Goal: Transaction & Acquisition: Purchase product/service

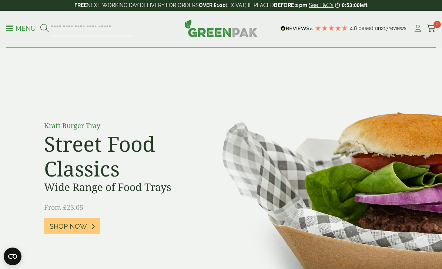
click at [416, 30] on icon at bounding box center [417, 28] width 9 height 7
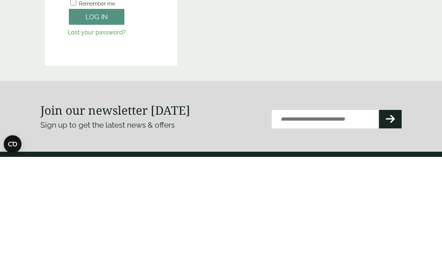
type input "**********"
click at [97, 129] on button "Log in" at bounding box center [97, 129] width 56 height 16
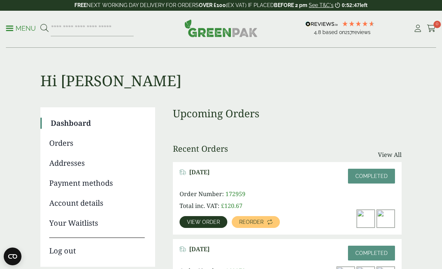
click at [16, 26] on p "Menu" at bounding box center [21, 28] width 30 height 9
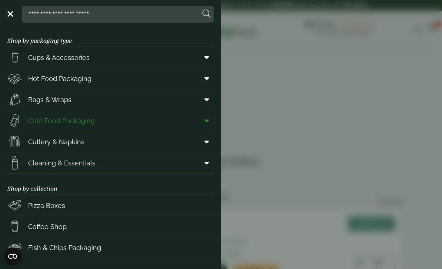
click at [206, 121] on icon at bounding box center [206, 120] width 5 height 7
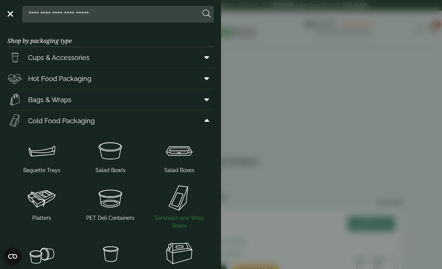
click at [183, 201] on img at bounding box center [179, 198] width 63 height 30
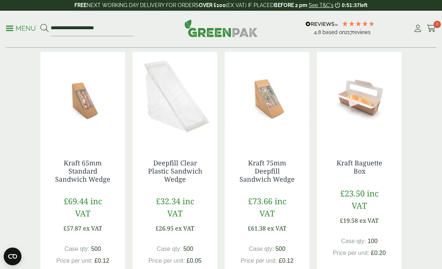
scroll to position [385, 0]
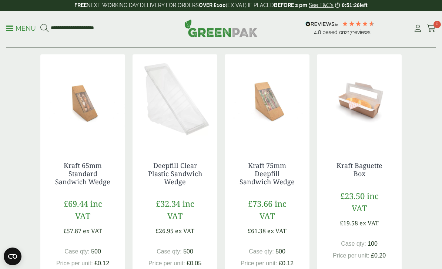
click at [89, 144] on img at bounding box center [82, 100] width 85 height 93
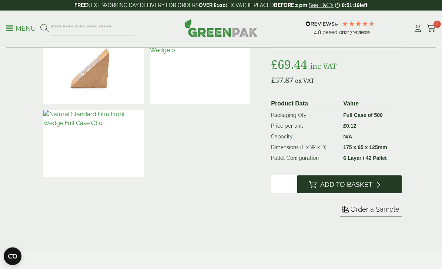
scroll to position [111, 0]
click at [349, 187] on span "Add to Basket" at bounding box center [346, 185] width 52 height 8
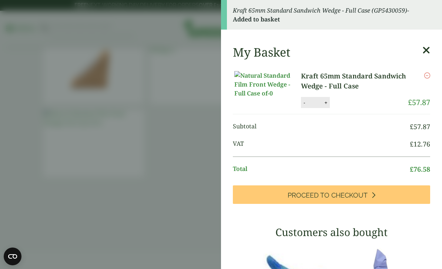
click at [425, 51] on icon at bounding box center [427, 50] width 8 height 10
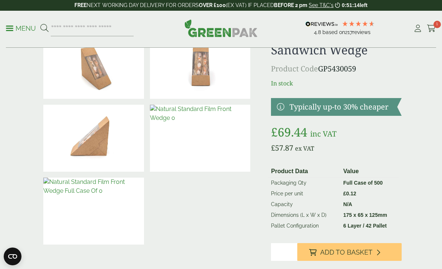
scroll to position [0, 0]
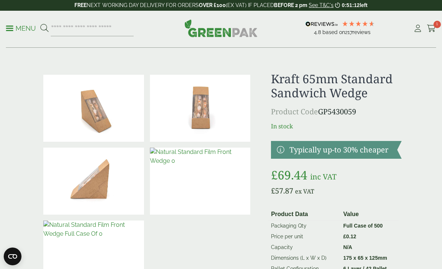
click at [14, 29] on p "Menu" at bounding box center [21, 28] width 30 height 9
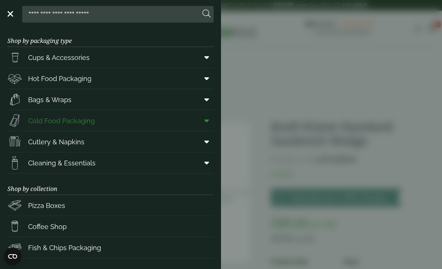
click at [207, 120] on icon at bounding box center [206, 120] width 5 height 7
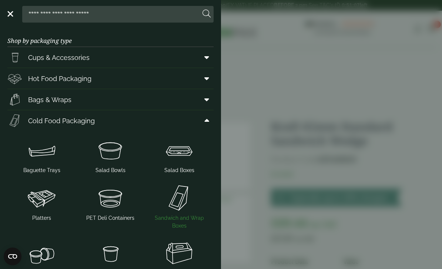
click at [177, 197] on img at bounding box center [179, 198] width 63 height 30
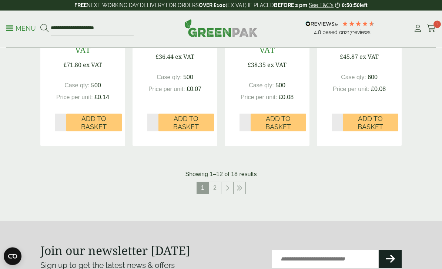
scroll to position [817, 0]
click at [216, 186] on link "2" at bounding box center [215, 188] width 12 height 12
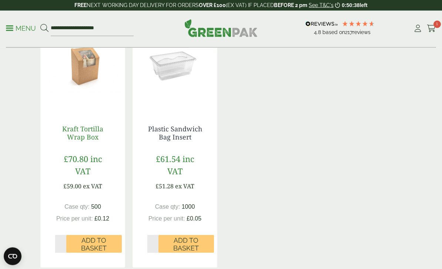
scroll to position [430, 0]
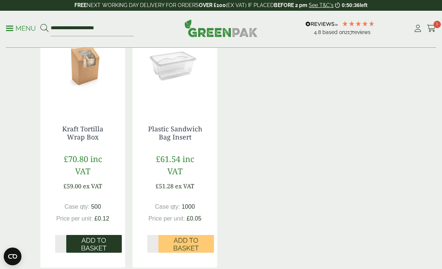
click at [96, 244] on span "Add to Basket" at bounding box center [93, 245] width 45 height 16
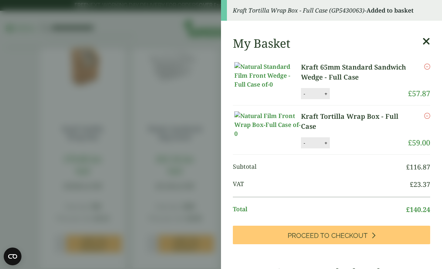
click at [428, 40] on icon at bounding box center [427, 41] width 8 height 10
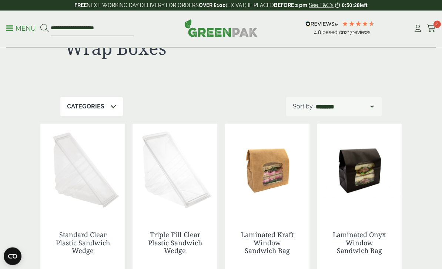
scroll to position [0, 0]
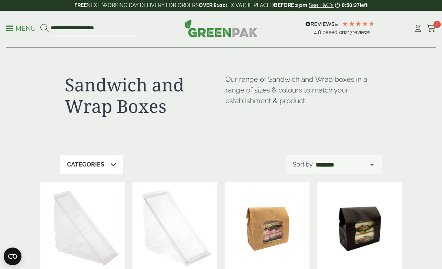
click at [11, 30] on link "Menu" at bounding box center [21, 27] width 30 height 7
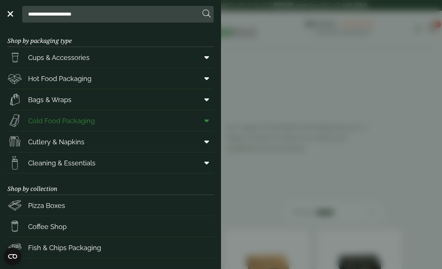
click at [207, 122] on icon at bounding box center [206, 120] width 5 height 7
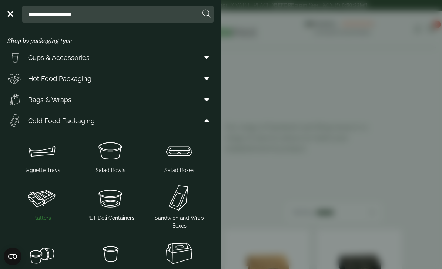
click at [46, 198] on img at bounding box center [41, 198] width 63 height 30
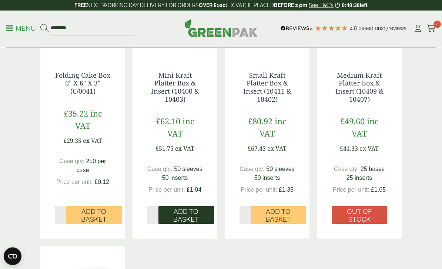
scroll to position [242, 0]
click at [187, 214] on span "Add to Basket" at bounding box center [186, 216] width 45 height 16
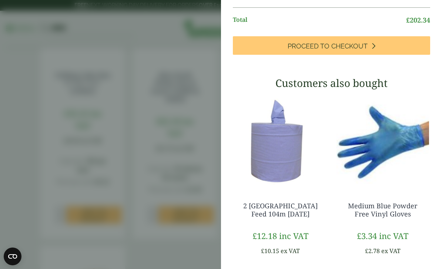
scroll to position [261, 0]
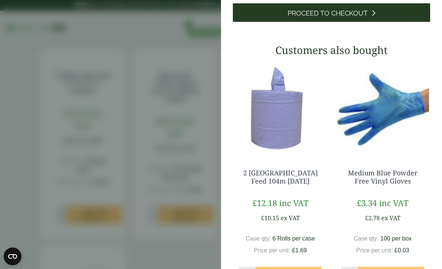
click at [348, 17] on span "Proceed to Checkout" at bounding box center [328, 13] width 80 height 8
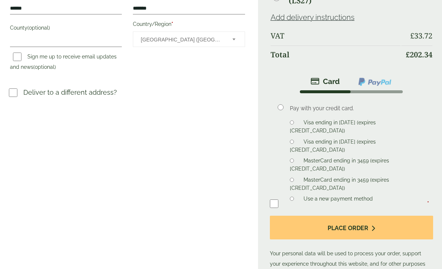
scroll to position [233, 0]
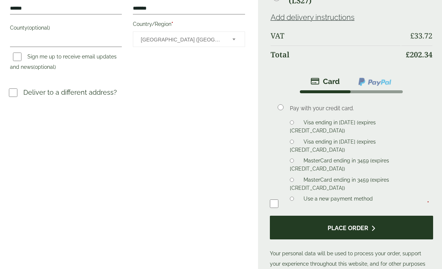
click at [368, 229] on button "Place order" at bounding box center [352, 228] width 164 height 24
